Goal: Communication & Community: Participate in discussion

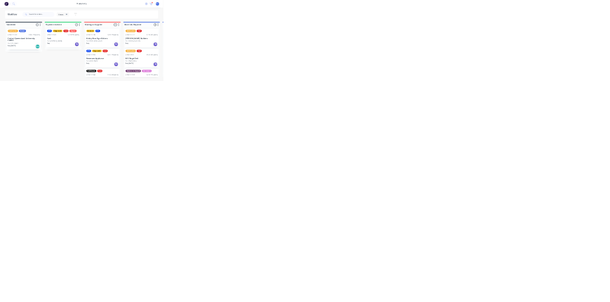
click at [41, 245] on html "productivity productivity Workflow Planner Delivery Scheduling Timesheets 24 ne…" at bounding box center [305, 122] width 610 height 245
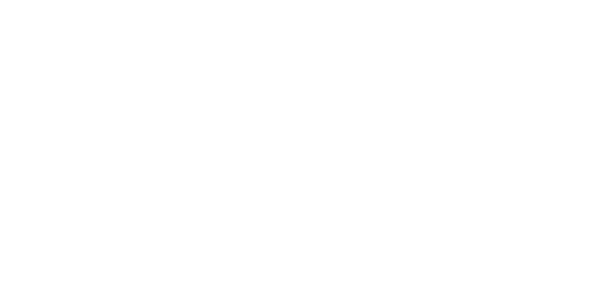
click at [126, 82] on button "Collaborate" at bounding box center [81, 84] width 91 height 24
click at [429, 281] on div at bounding box center [306, 276] width 245 height 10
click at [536, 283] on button "Send" at bounding box center [518, 275] width 38 height 14
click at [510, 51] on button "Close" at bounding box center [492, 52] width 35 height 15
